Goal: Task Accomplishment & Management: Complete application form

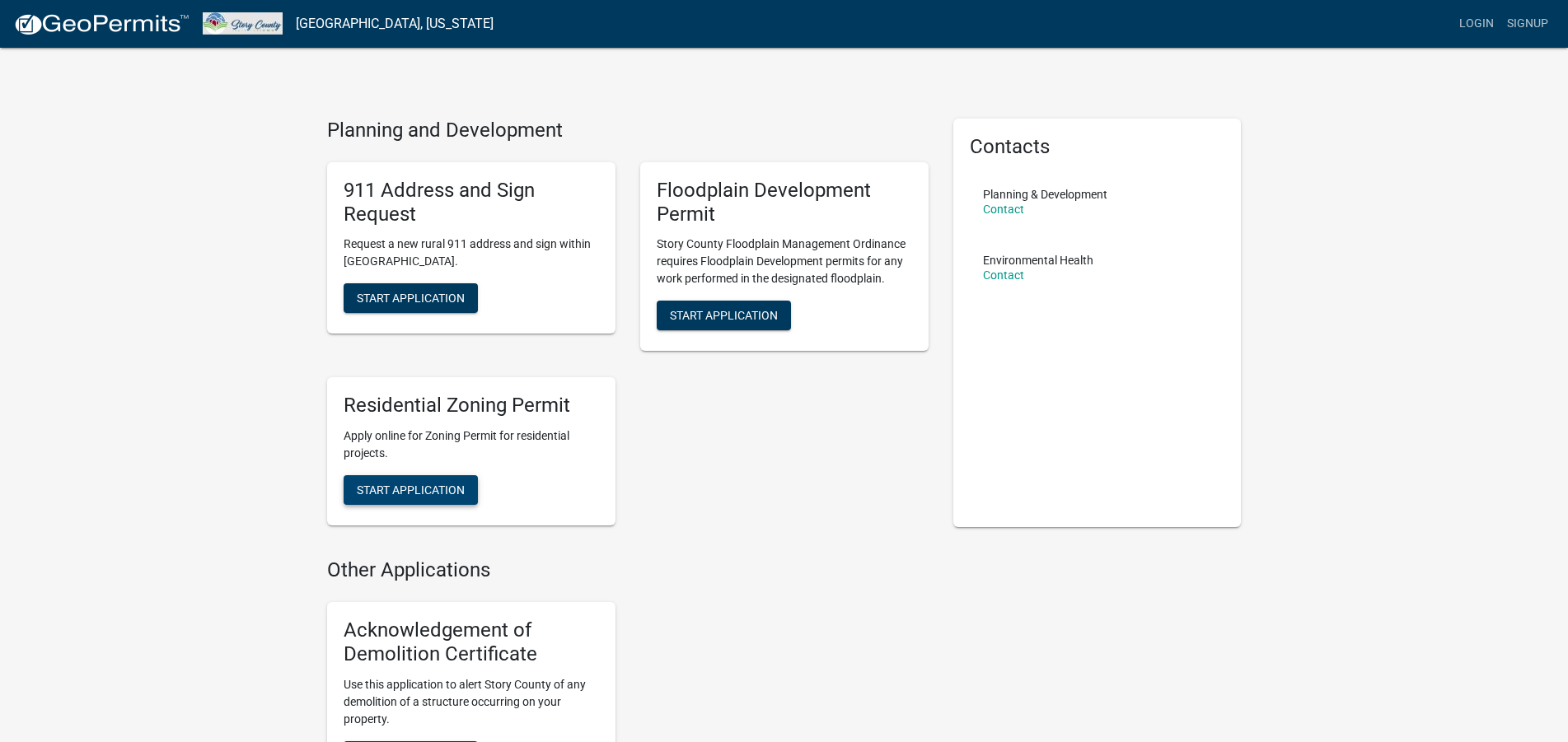
click at [409, 484] on span "Start Application" at bounding box center [411, 490] width 108 height 13
click at [415, 497] on span "Start Application" at bounding box center [411, 490] width 108 height 13
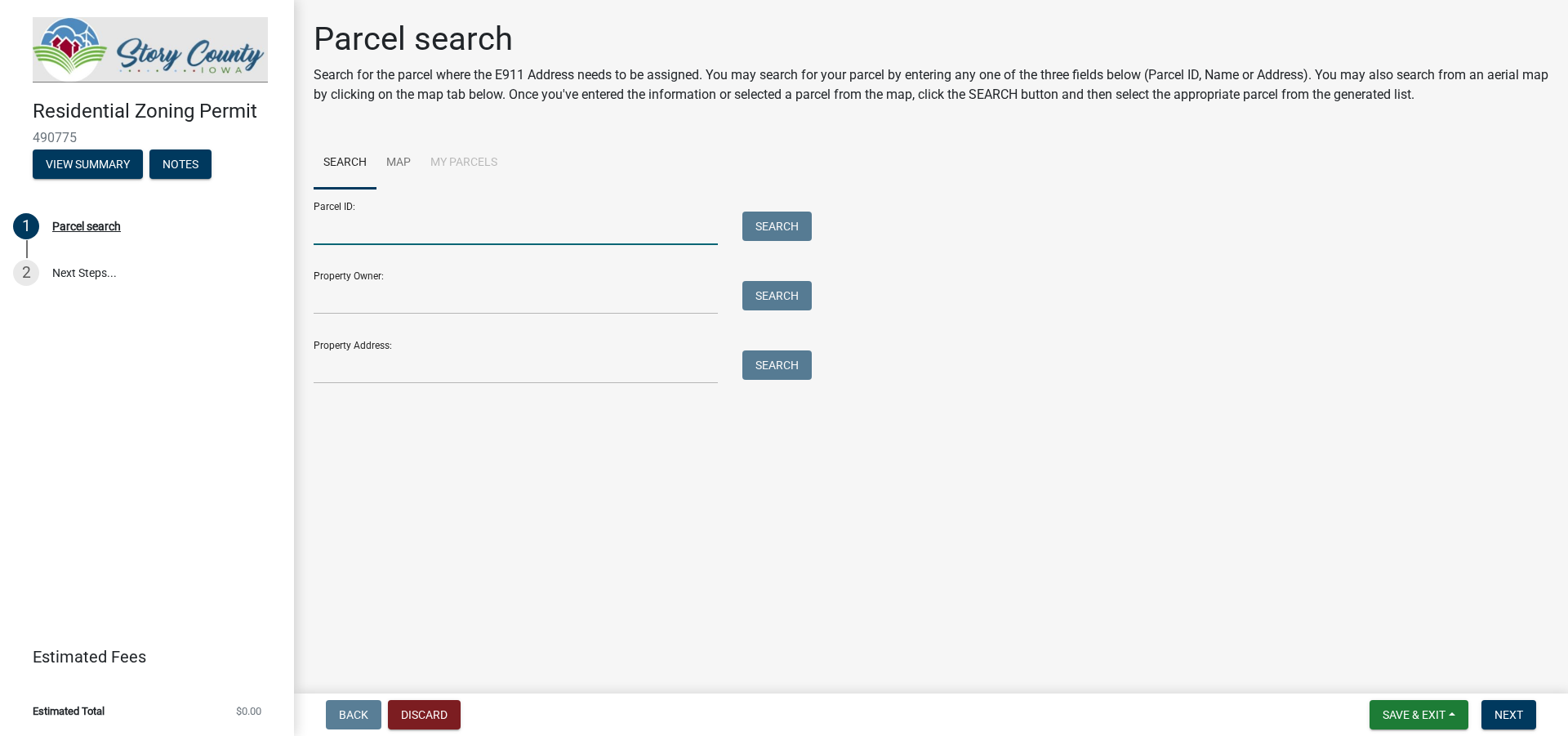
click at [426, 241] on input "Parcel ID:" at bounding box center [516, 228] width 404 height 34
click at [395, 302] on input "Property Owner:" at bounding box center [516, 297] width 404 height 34
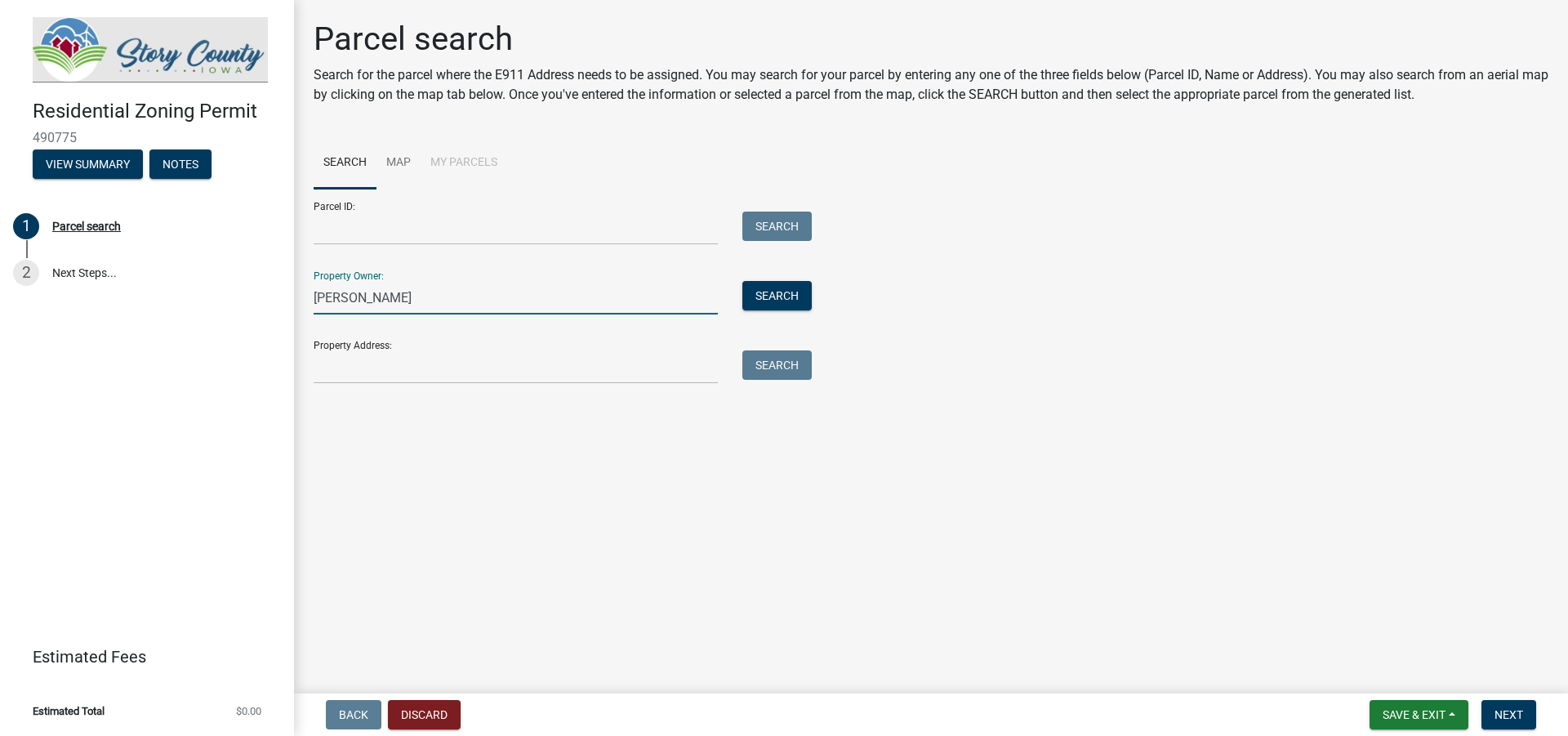
type input "Kaminski"
click at [390, 367] on input "Property Address:" at bounding box center [516, 367] width 404 height 34
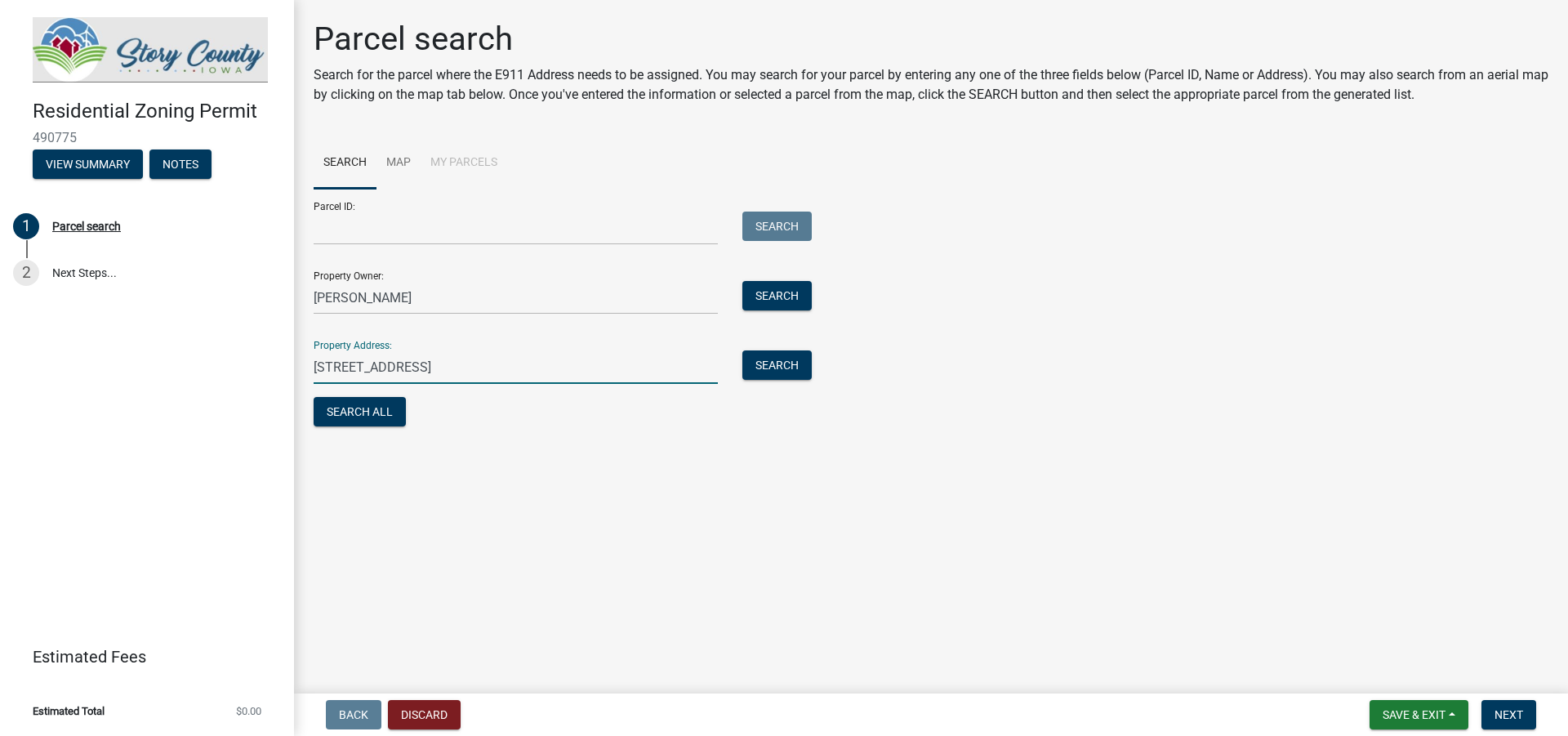
type input "3751 Deer Run Ln"
